Goal: Task Accomplishment & Management: Manage account settings

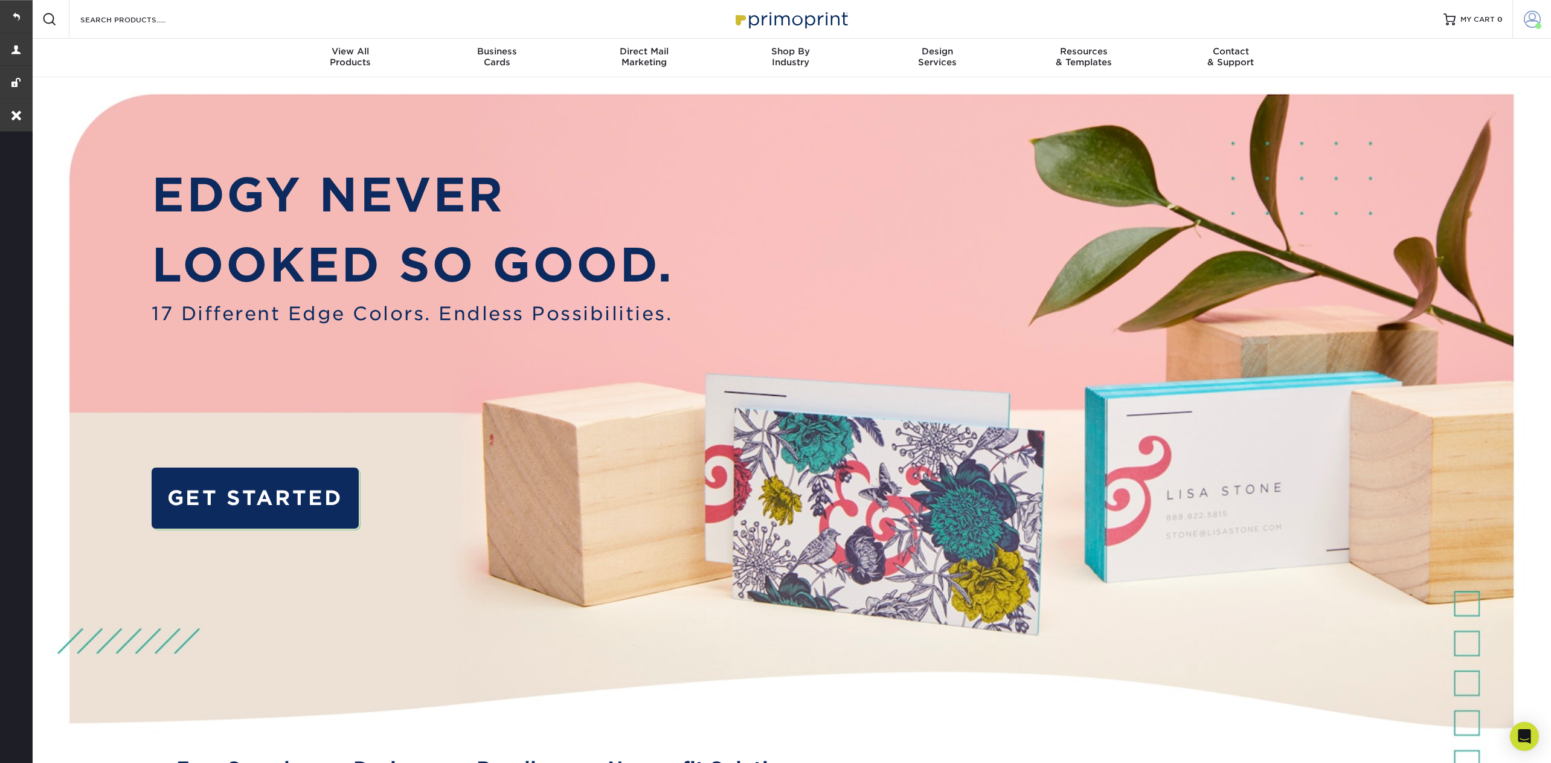
click at [1538, 20] on span at bounding box center [1532, 19] width 17 height 17
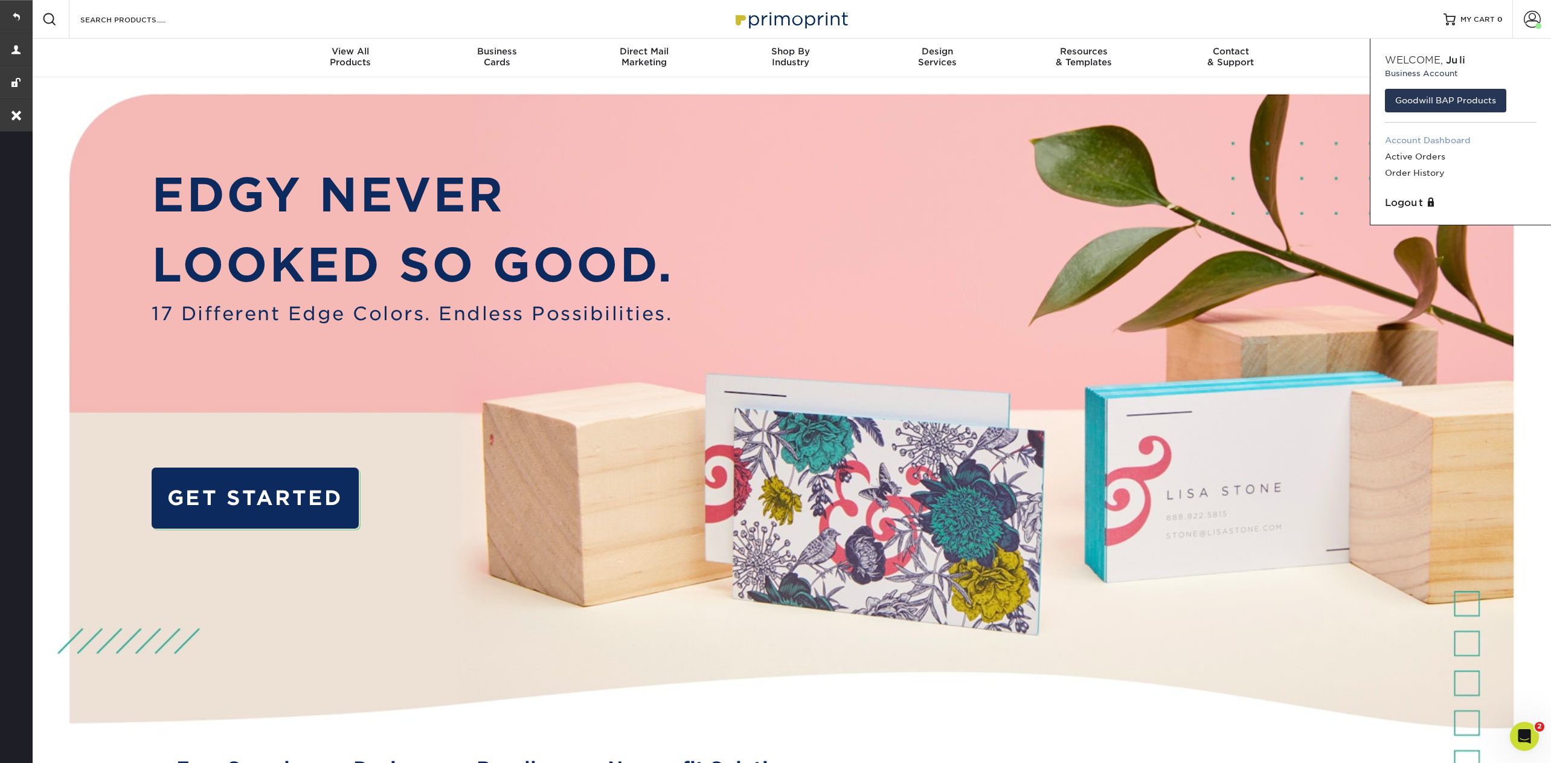
click at [1412, 137] on link "Account Dashboard" at bounding box center [1461, 140] width 152 height 16
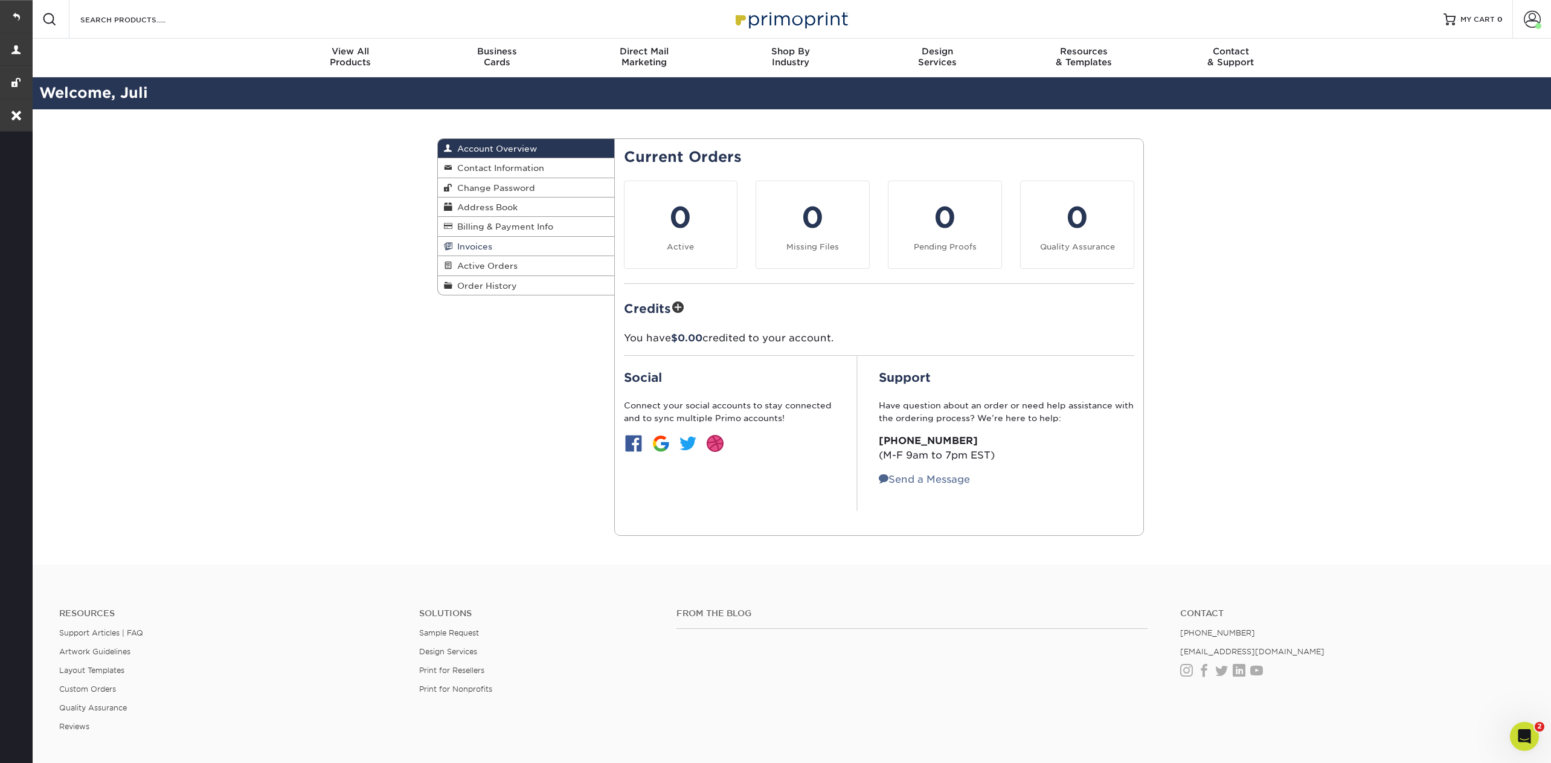
click at [478, 242] on span "Invoices" at bounding box center [472, 247] width 40 height 10
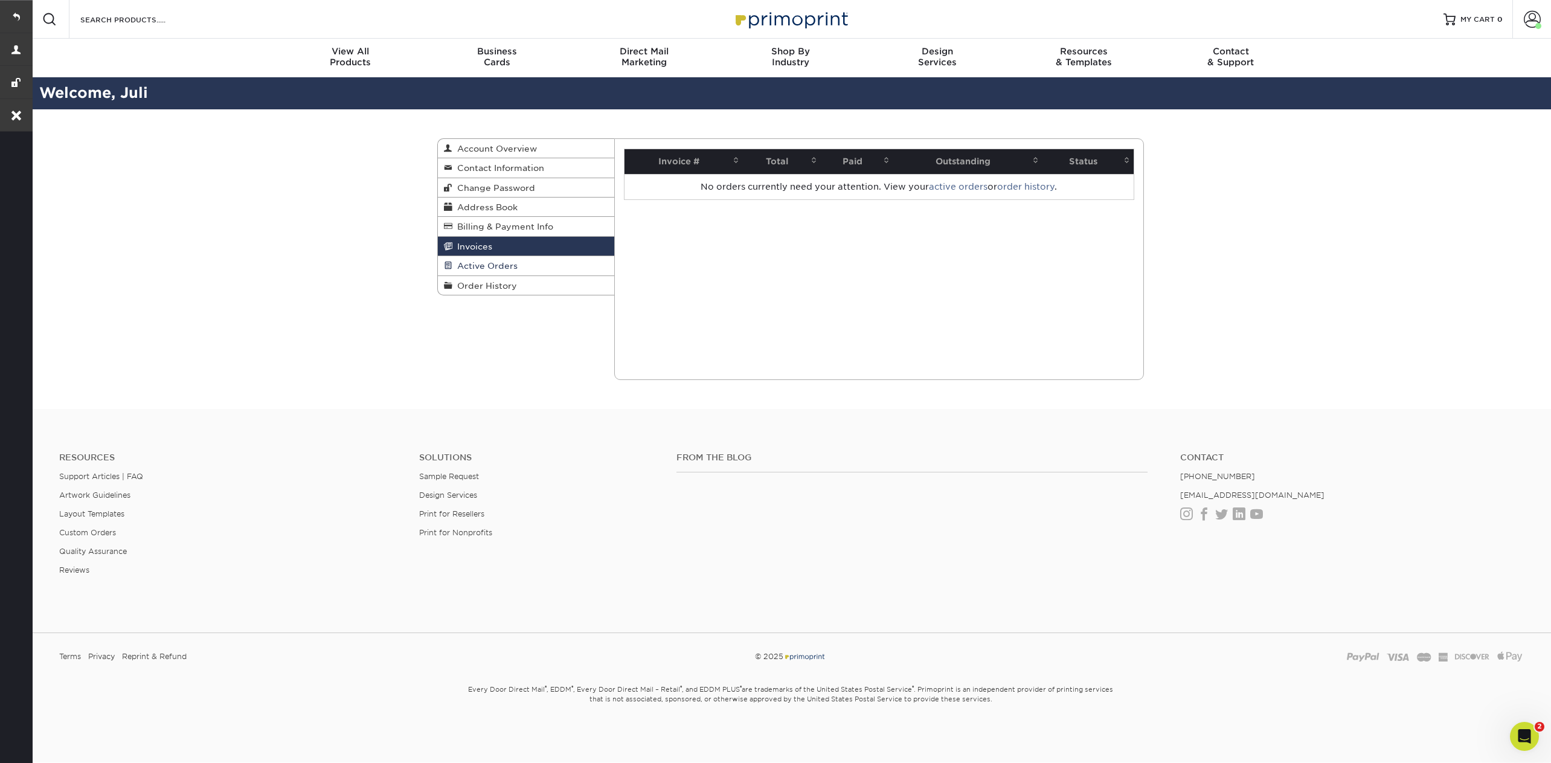
click at [478, 266] on span "Active Orders" at bounding box center [484, 266] width 65 height 10
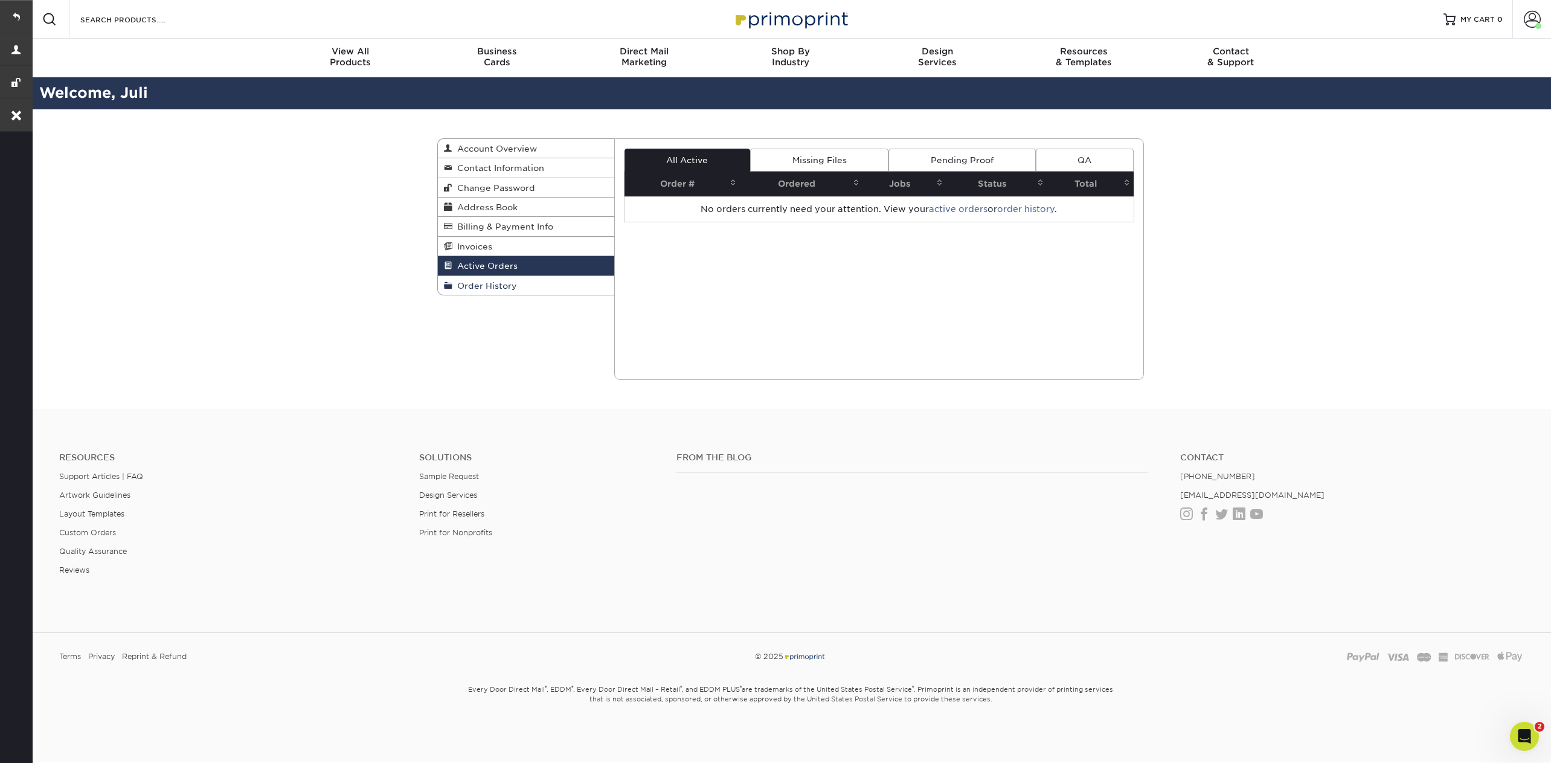
click at [481, 288] on link "Order History" at bounding box center [526, 285] width 176 height 19
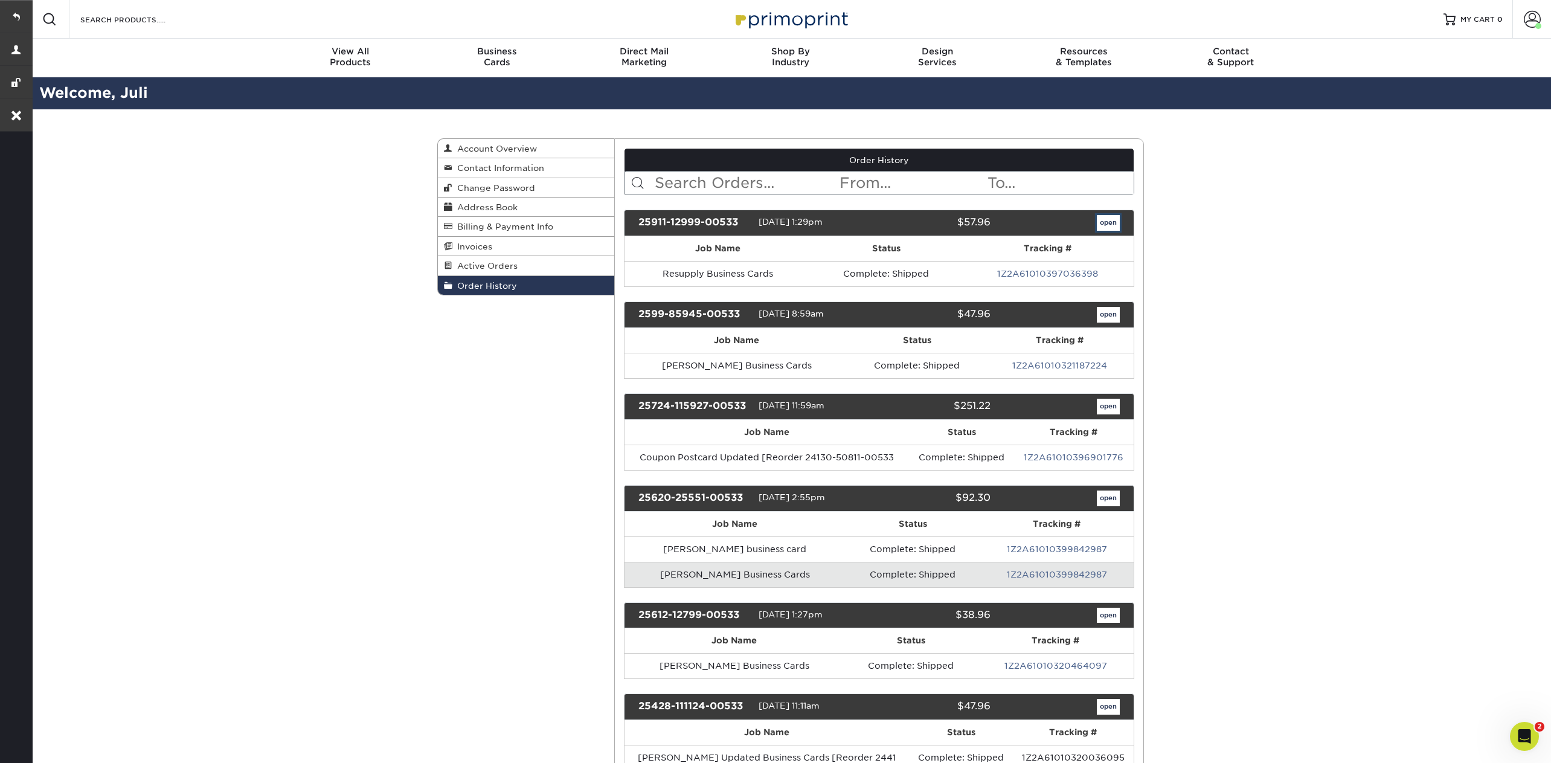
click at [1100, 224] on link "open" at bounding box center [1108, 223] width 23 height 16
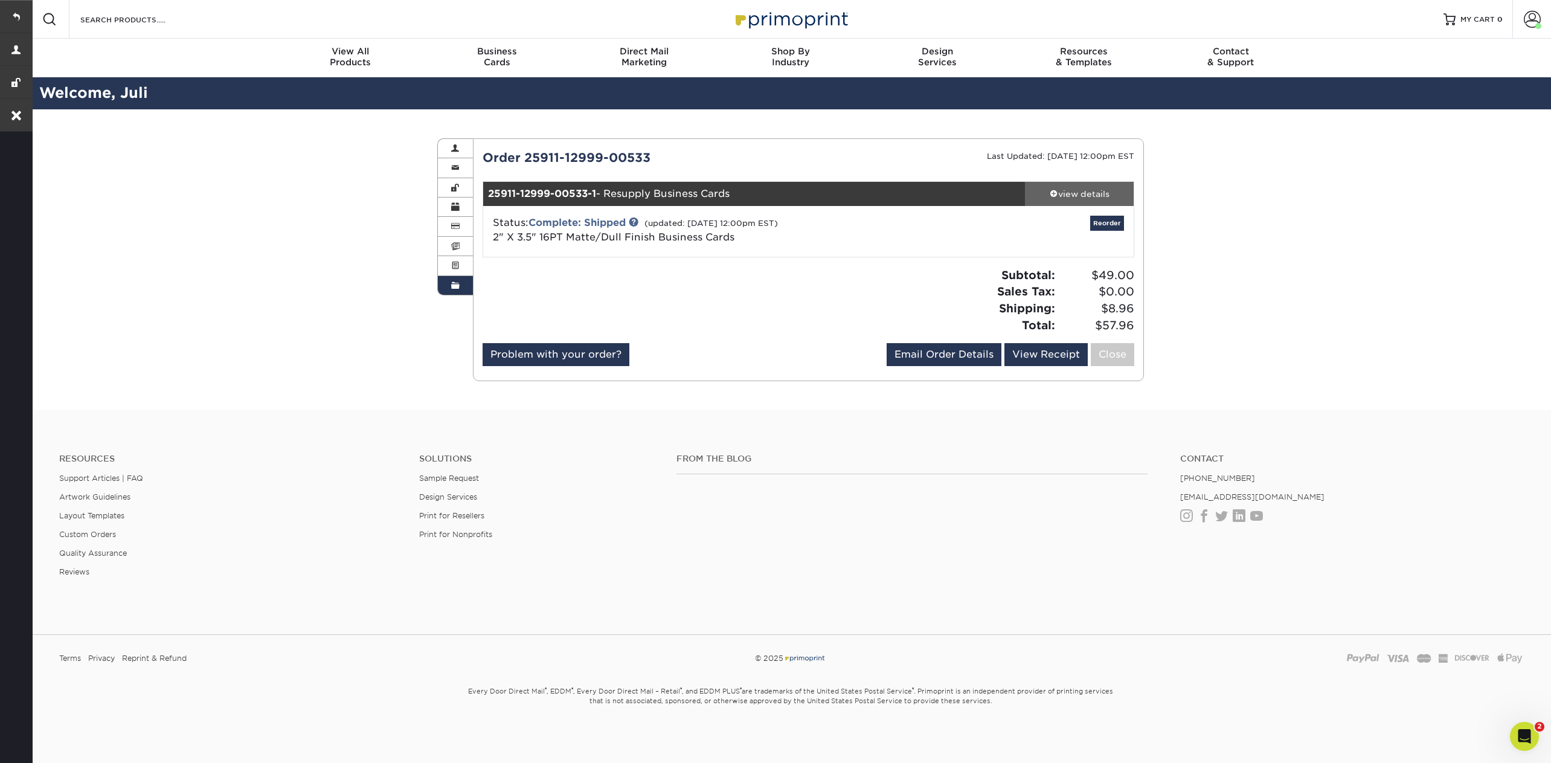
click at [1052, 190] on span at bounding box center [1054, 193] width 8 height 8
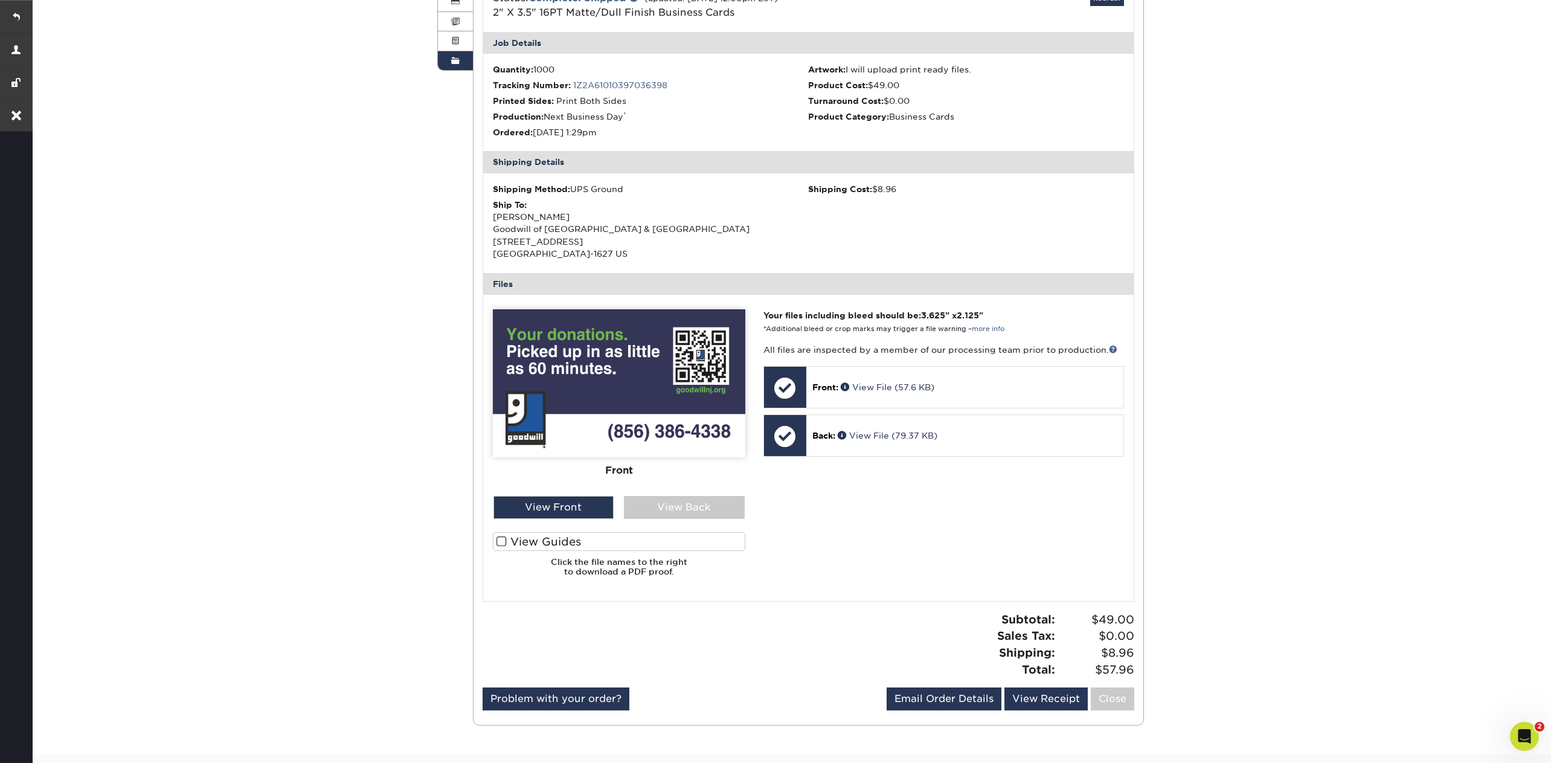
scroll to position [256, 0]
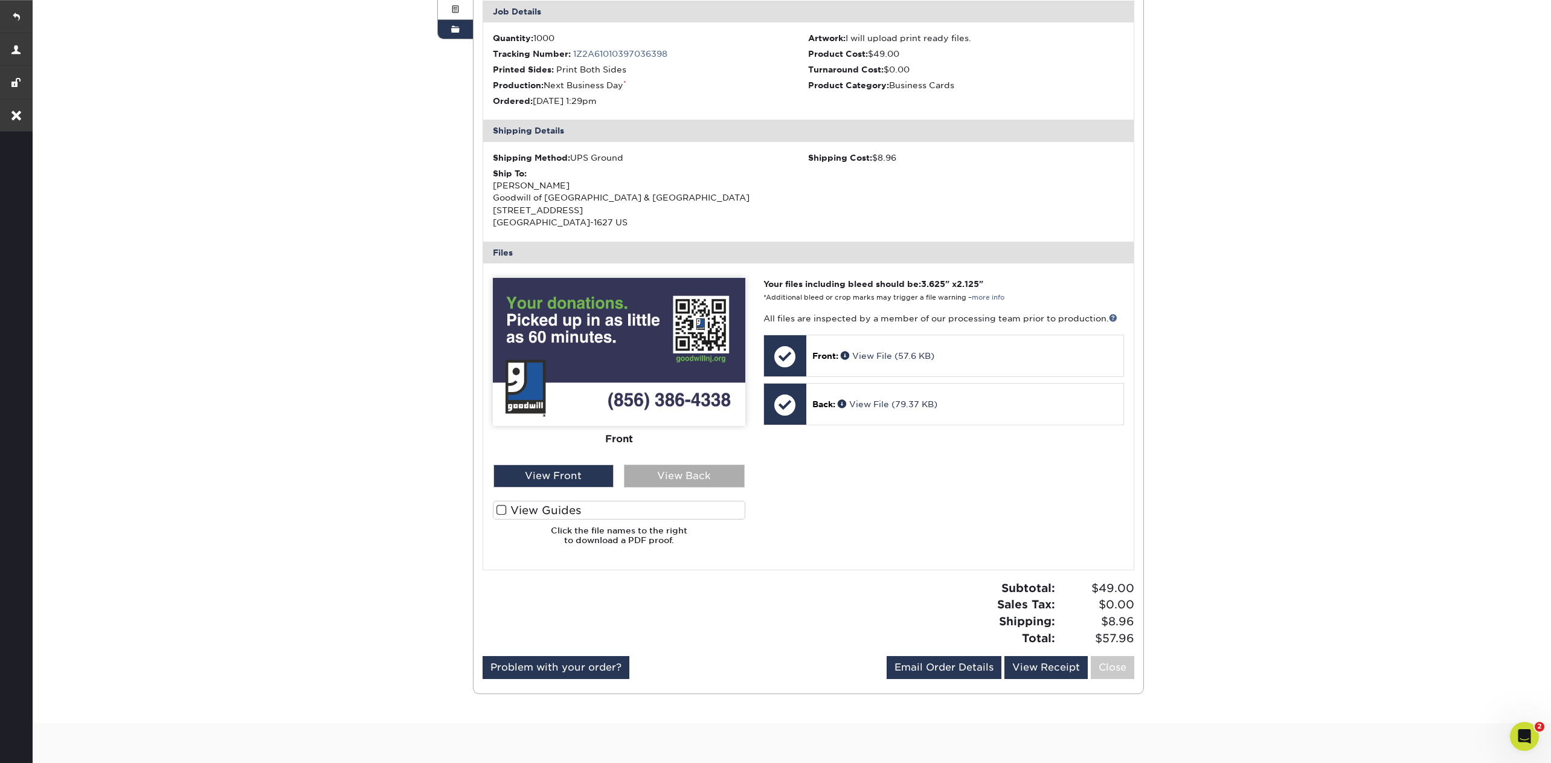
click at [699, 475] on div "View Back" at bounding box center [684, 476] width 121 height 23
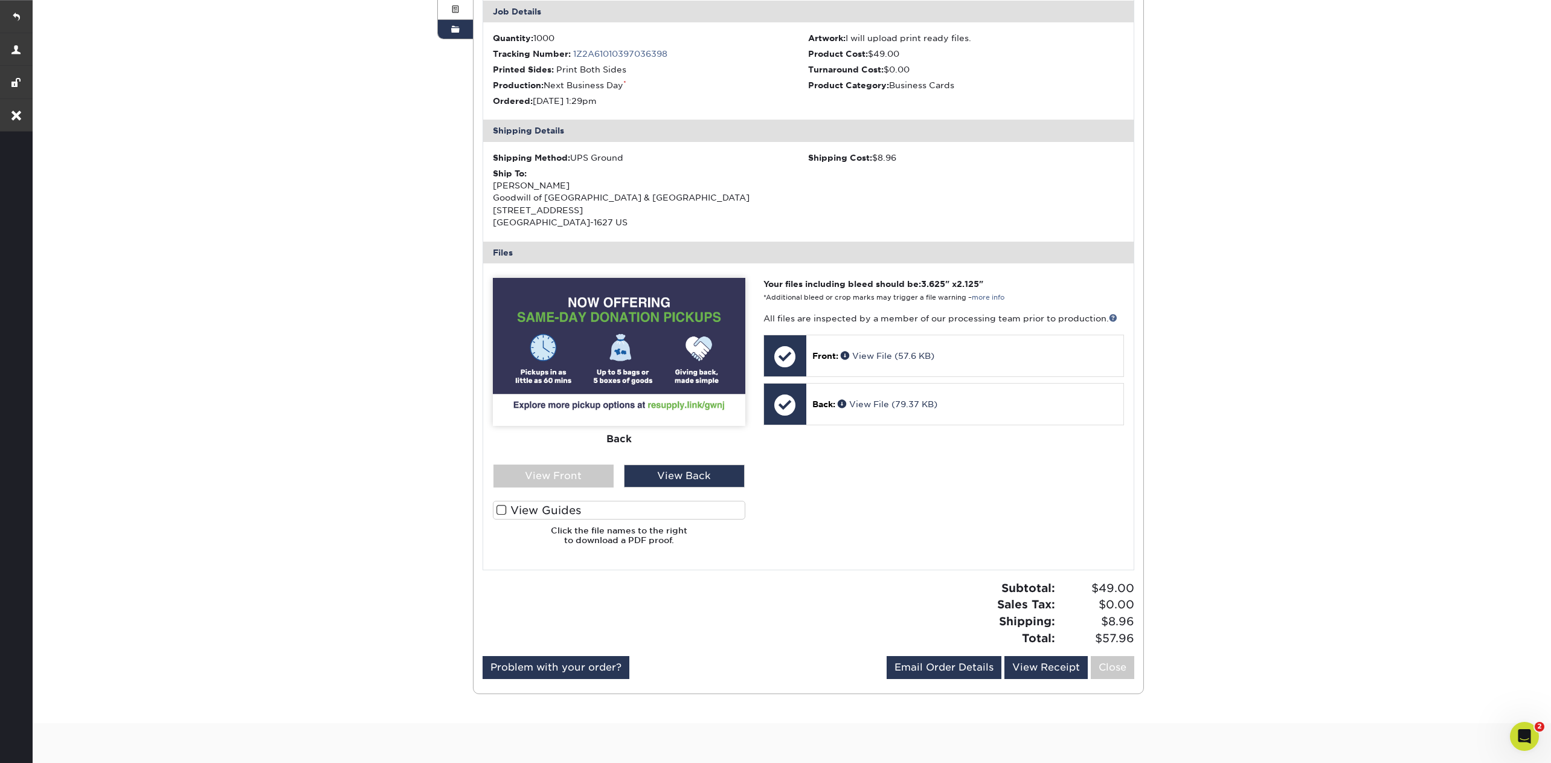
scroll to position [0, 0]
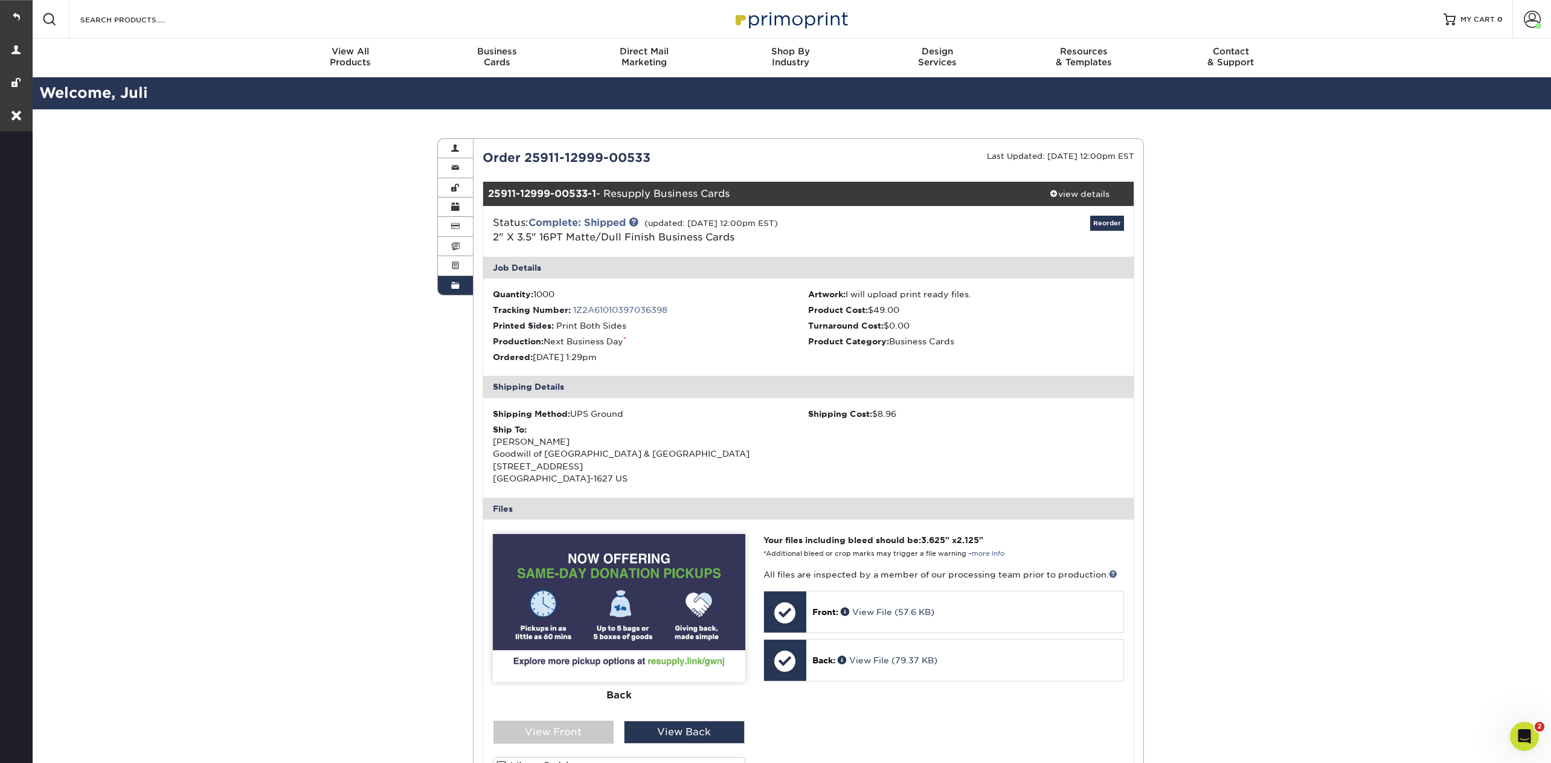
click at [462, 279] on link "Order History" at bounding box center [455, 285] width 35 height 19
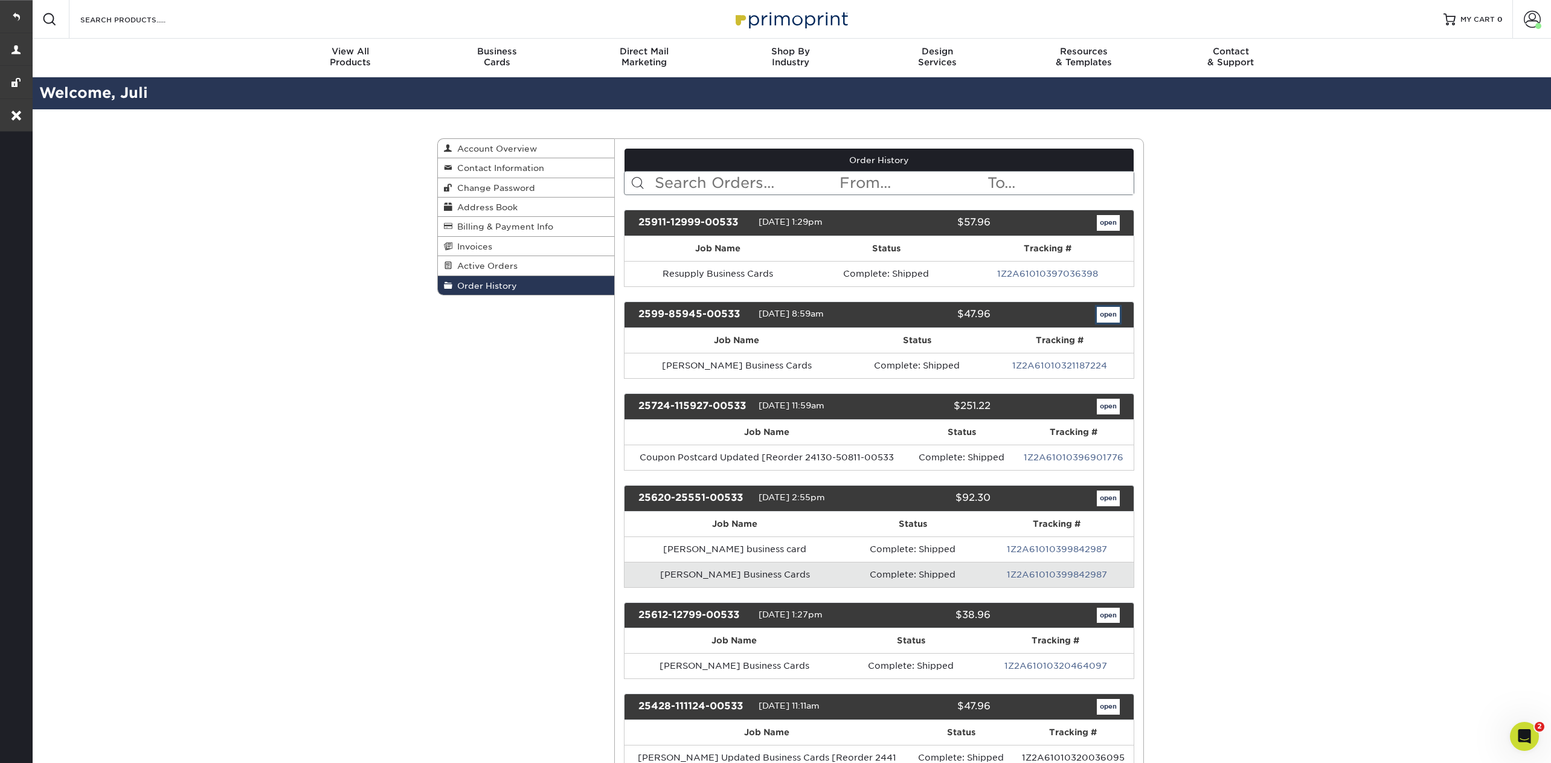
click at [1118, 311] on link "open" at bounding box center [1108, 315] width 23 height 16
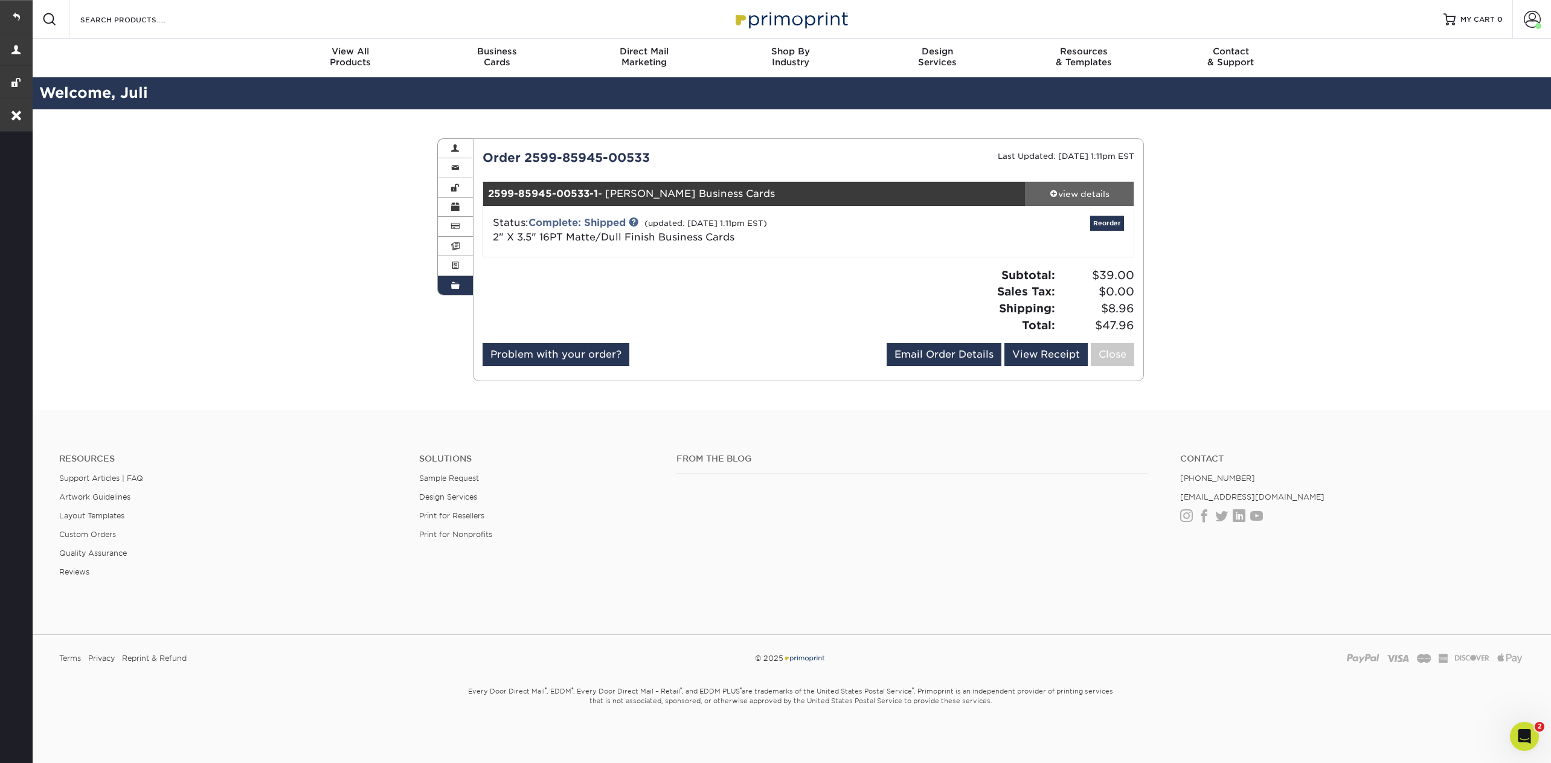
click at [1059, 193] on div "view details" at bounding box center [1079, 194] width 109 height 12
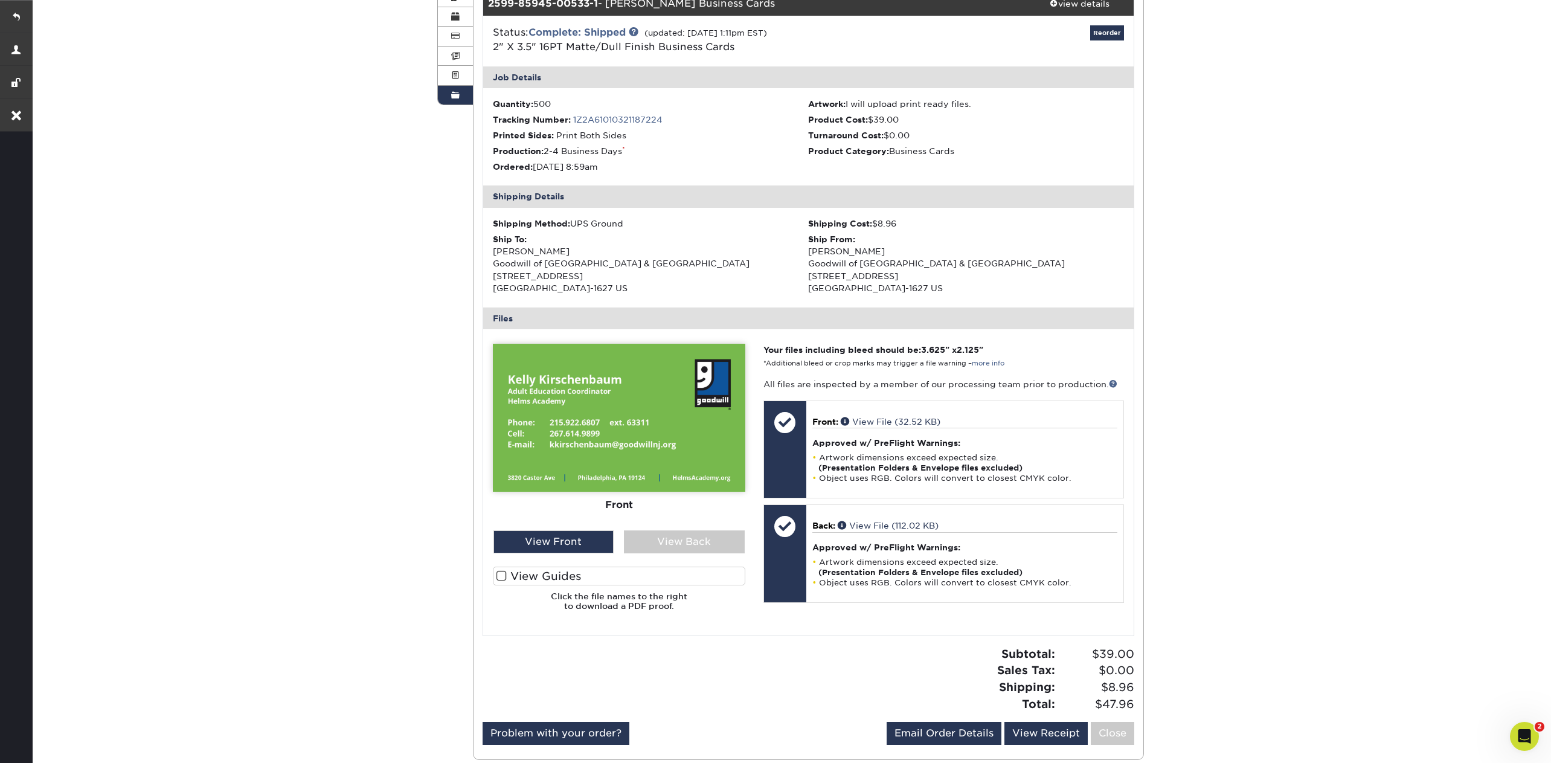
scroll to position [196, 0]
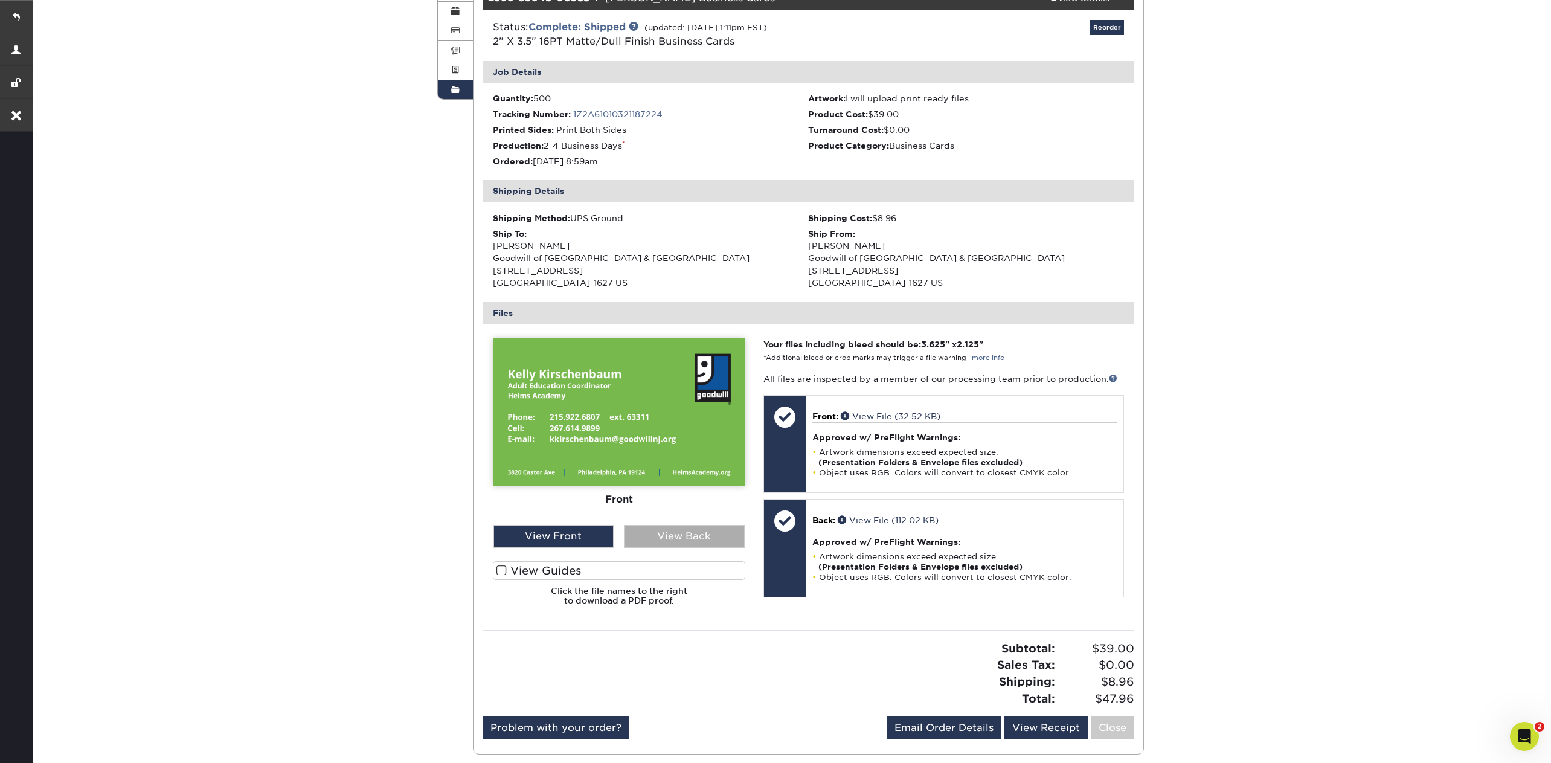
click at [698, 532] on div "View Back" at bounding box center [684, 536] width 121 height 23
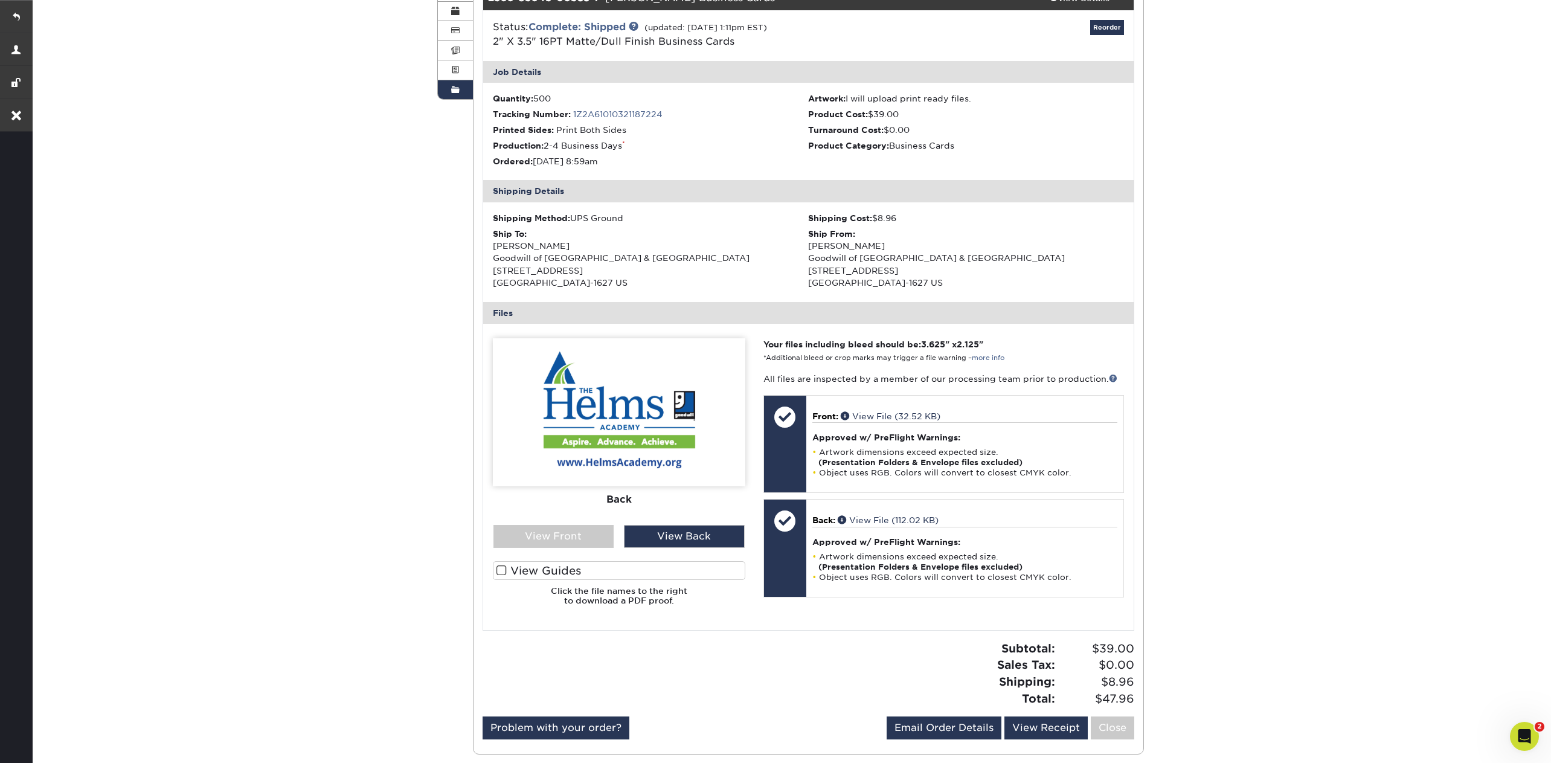
click at [578, 524] on div "Front Back" at bounding box center [619, 431] width 253 height 187
click at [578, 540] on div "View Front" at bounding box center [554, 536] width 121 height 23
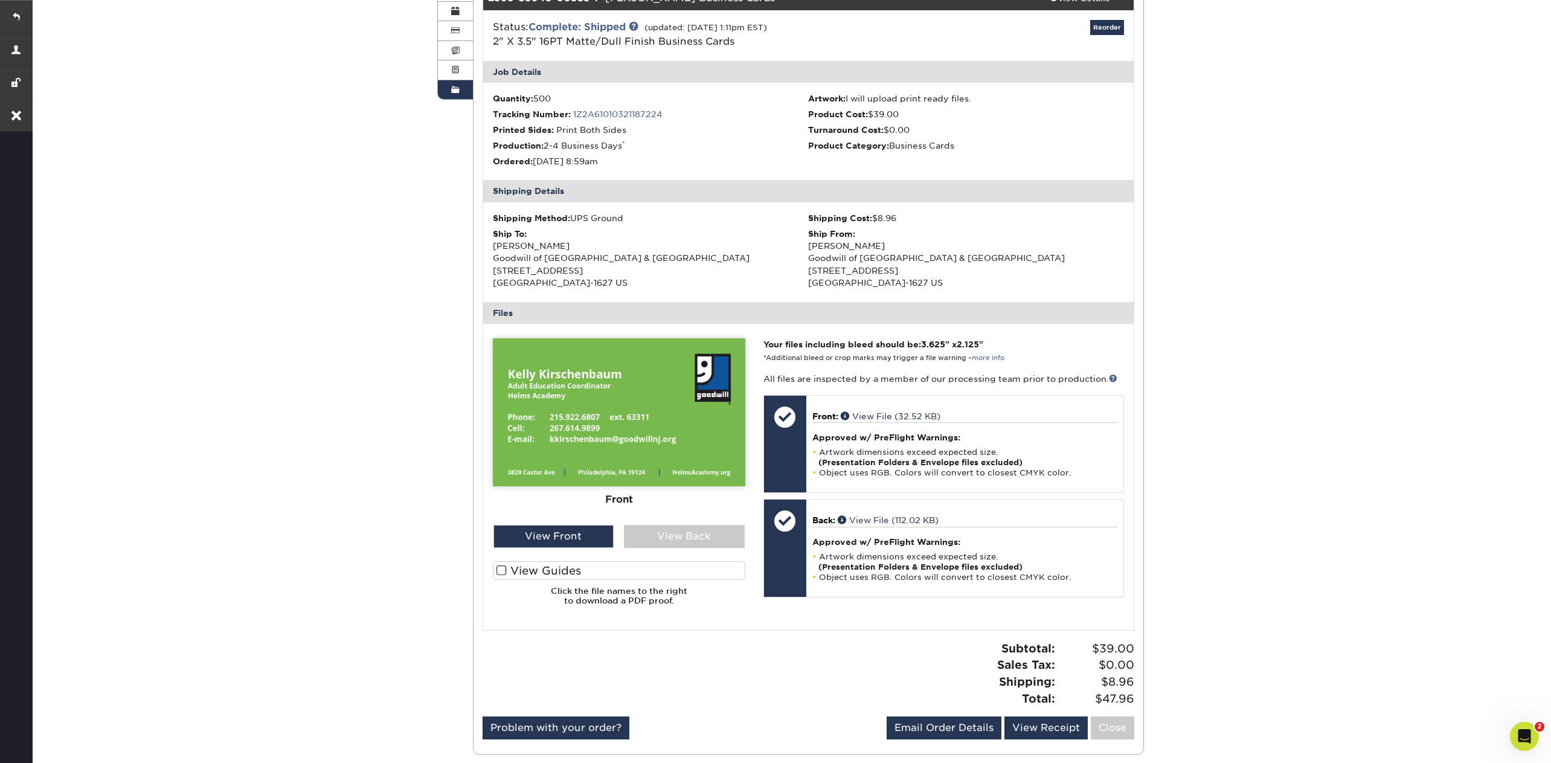
scroll to position [0, 0]
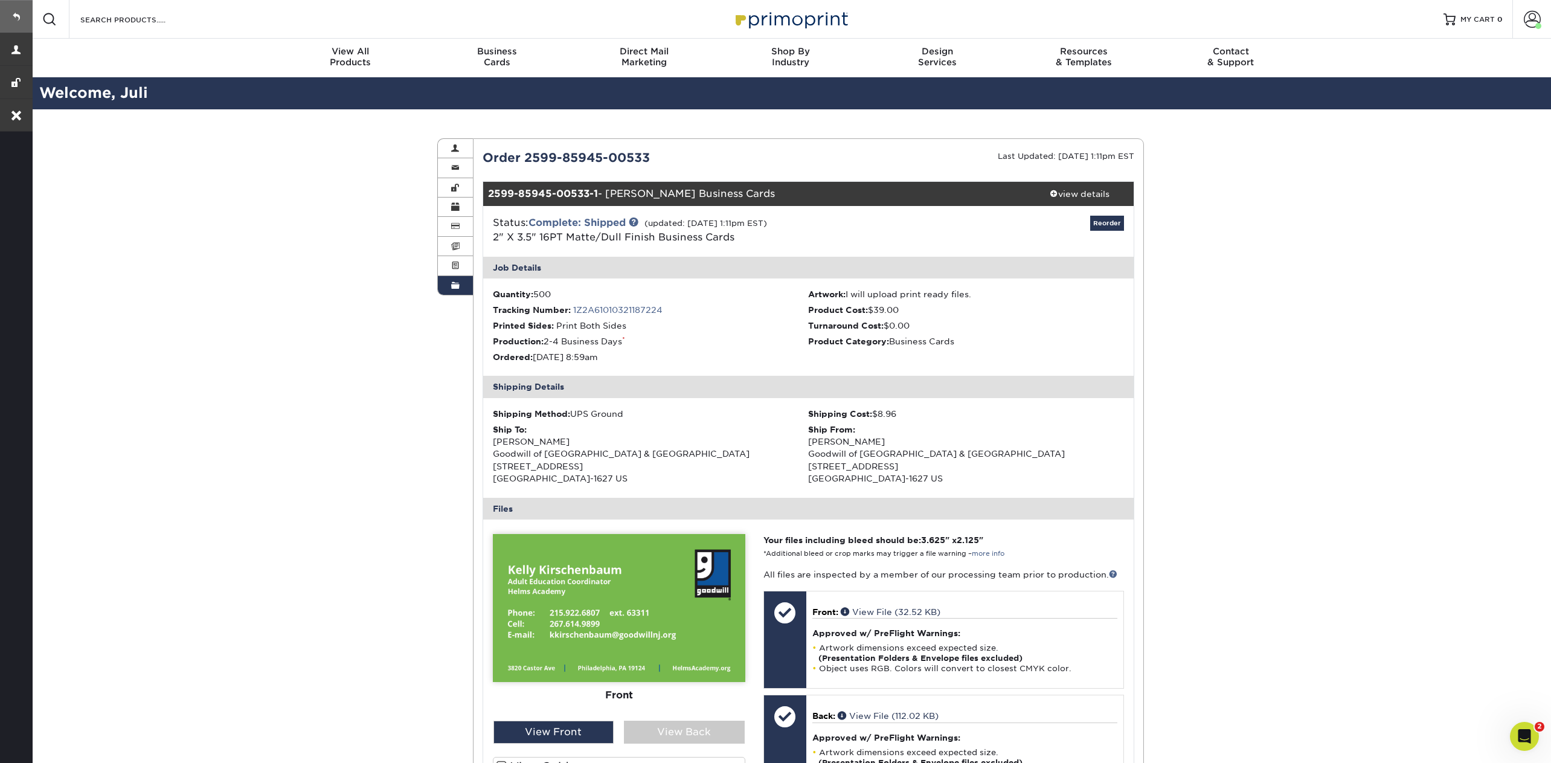
click at [22, 17] on link at bounding box center [16, 16] width 33 height 33
